Goal: Task Accomplishment & Management: Use online tool/utility

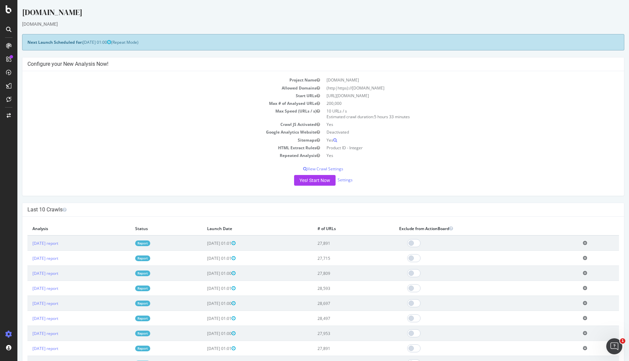
click at [150, 243] on link "Report" at bounding box center [142, 244] width 15 height 6
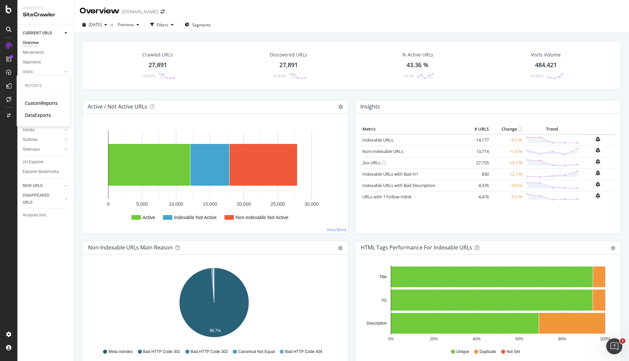
click at [40, 102] on div "CustomReports" at bounding box center [41, 103] width 33 height 7
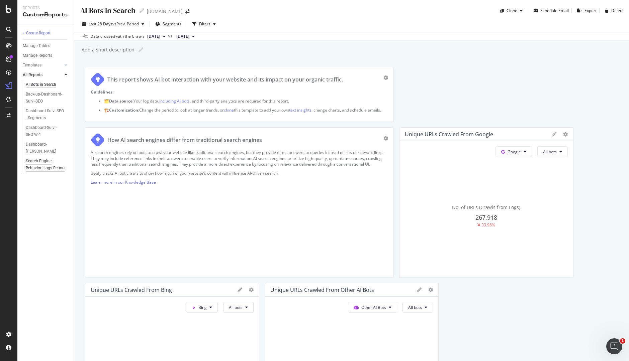
click at [43, 168] on div "Search Engine Behavior: Logs Report" at bounding box center [45, 165] width 39 height 14
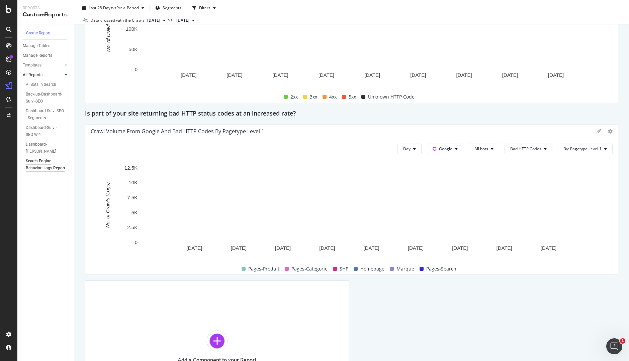
scroll to position [991, 0]
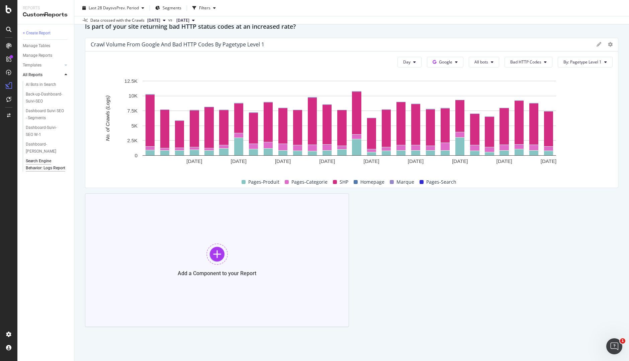
click at [224, 258] on div at bounding box center [216, 254] width 21 height 21
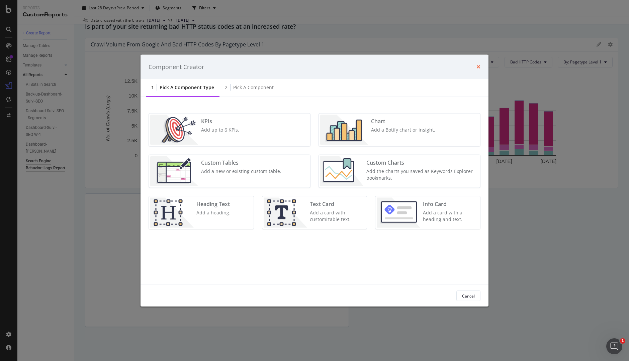
click at [477, 64] on icon "times" at bounding box center [478, 66] width 4 height 5
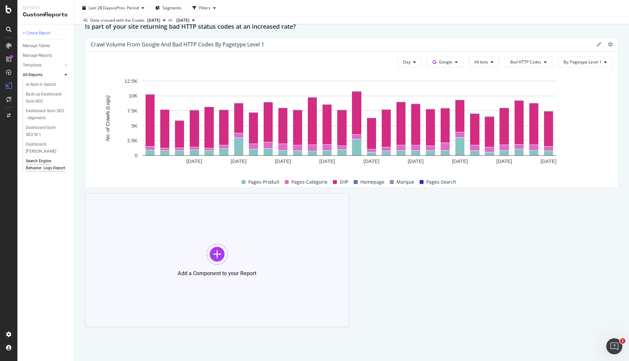
click at [201, 261] on div "Add a Component to your Report" at bounding box center [217, 261] width 264 height 134
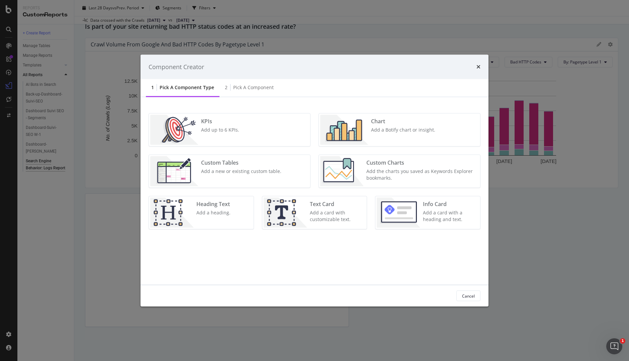
click at [222, 134] on div "KPIs Add up to 6 KPIs." at bounding box center [219, 130] width 43 height 30
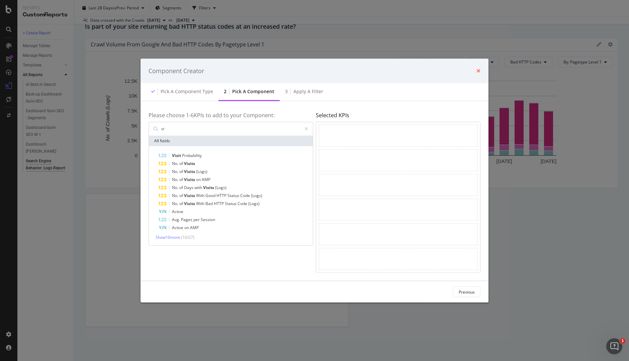
type input "v"
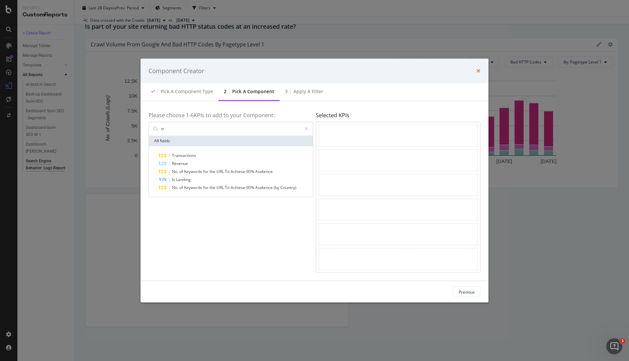
type input "t"
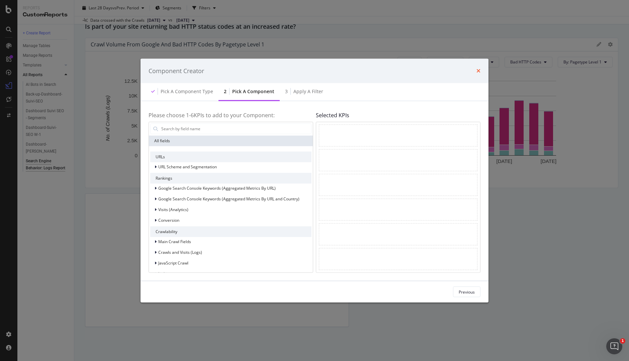
click at [479, 69] on icon "times" at bounding box center [478, 70] width 4 height 5
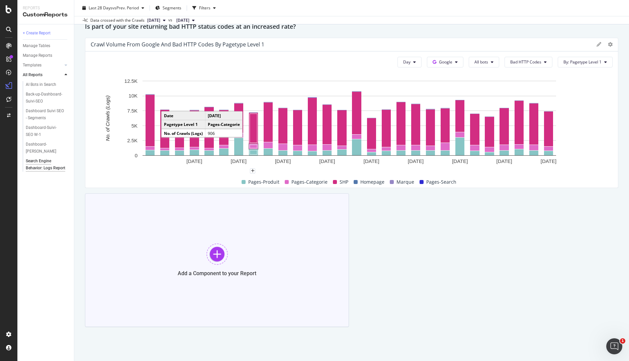
click at [214, 253] on div at bounding box center [216, 254] width 21 height 21
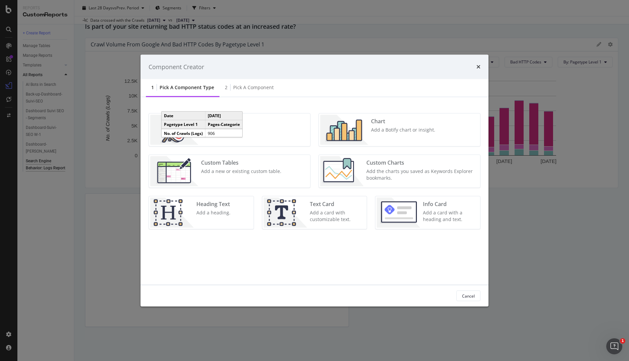
click at [394, 132] on div "Add a Botify chart or insight." at bounding box center [403, 130] width 64 height 7
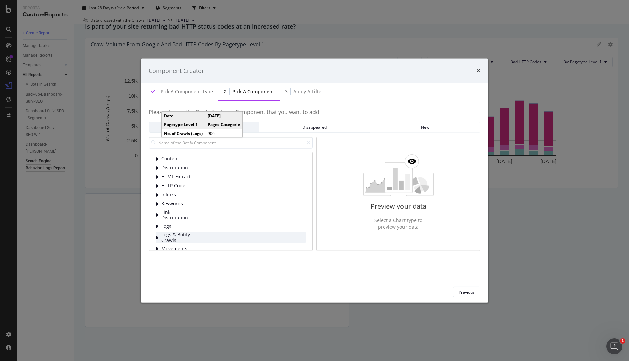
click at [191, 237] on div "Logs & Botify Crawls" at bounding box center [230, 237] width 150 height 11
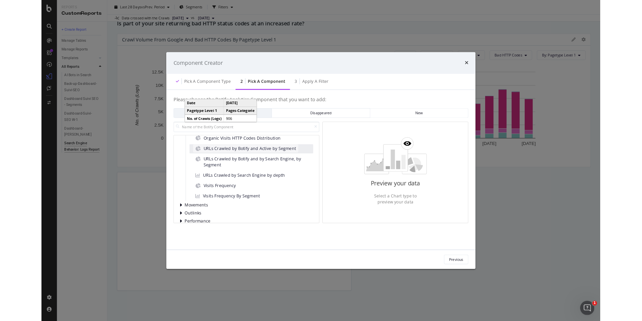
scroll to position [281, 0]
